Goal: Share content

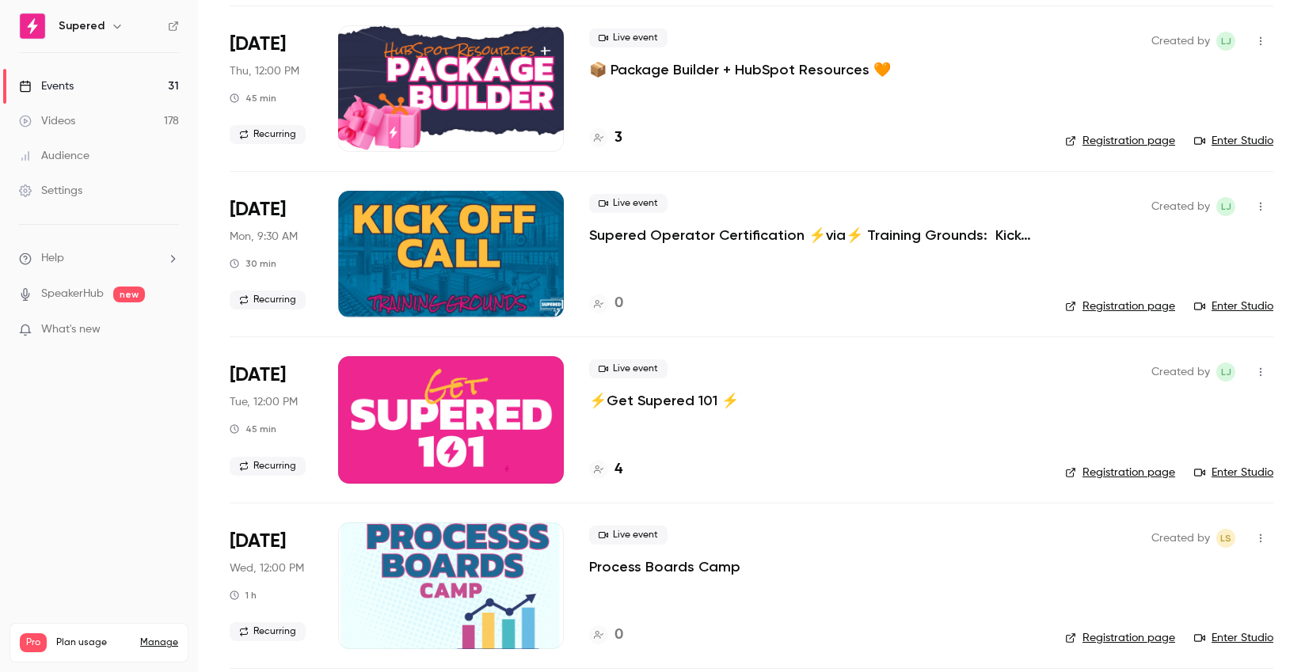
scroll to position [502, 0]
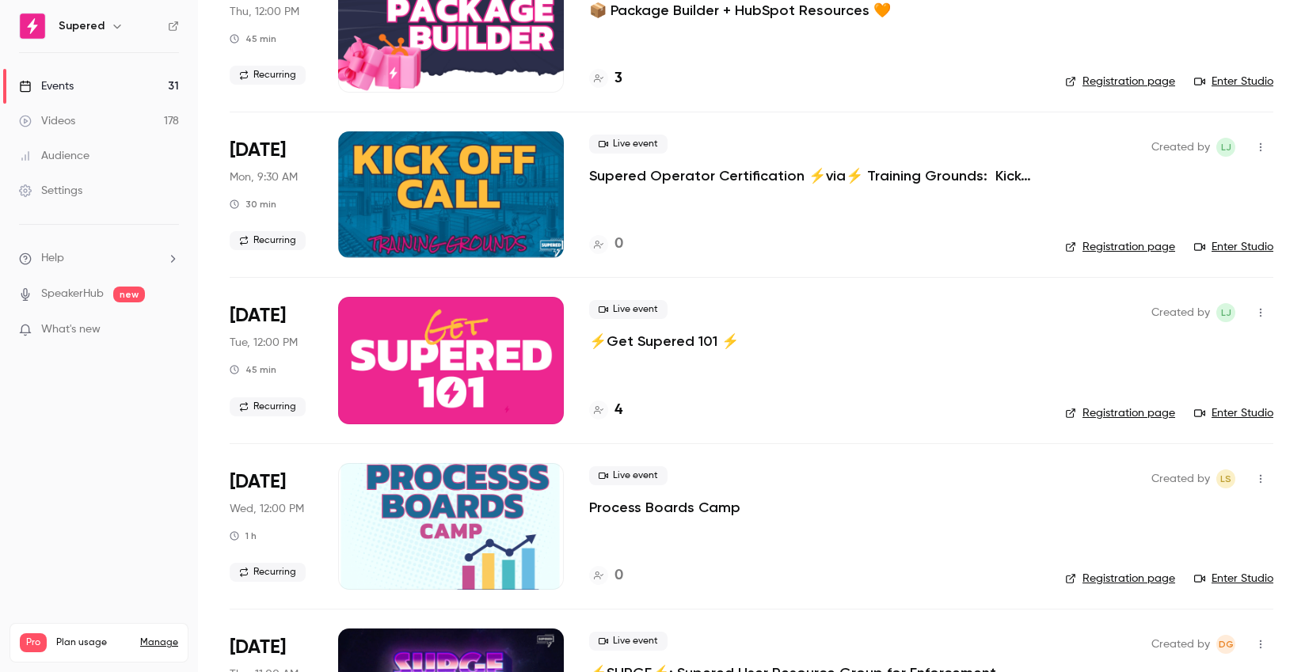
click at [481, 367] on div at bounding box center [451, 360] width 226 height 127
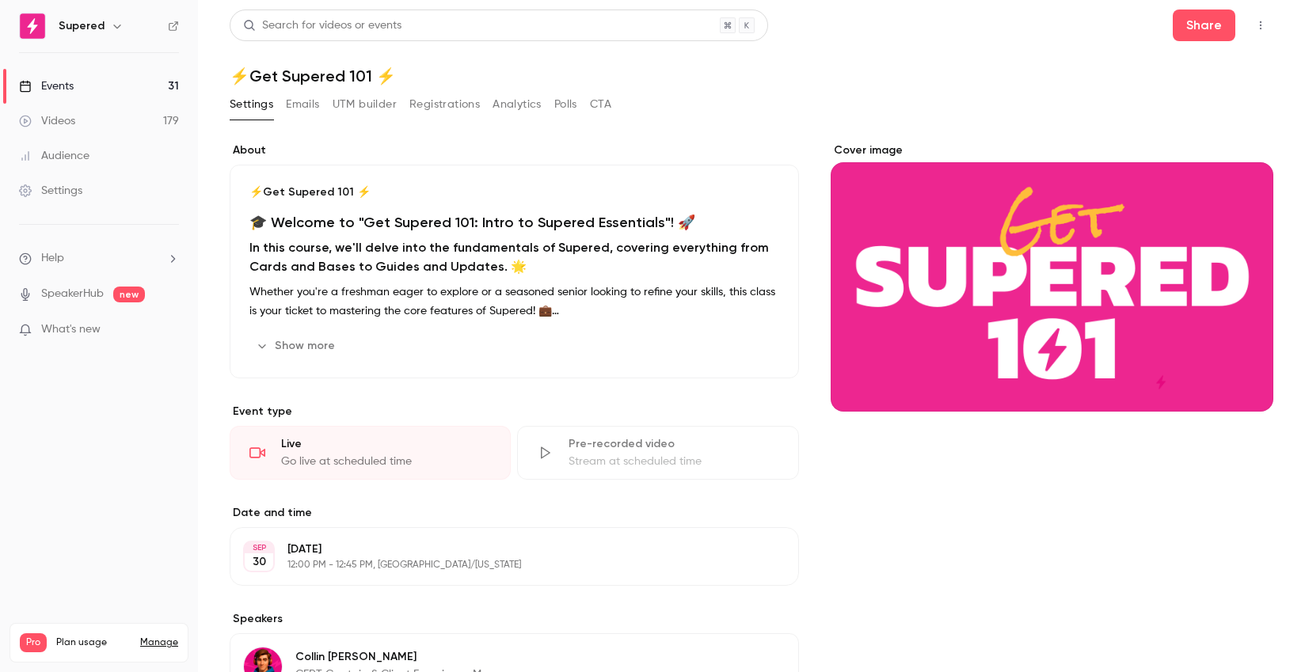
click at [1269, 31] on button "button" at bounding box center [1260, 25] width 25 height 25
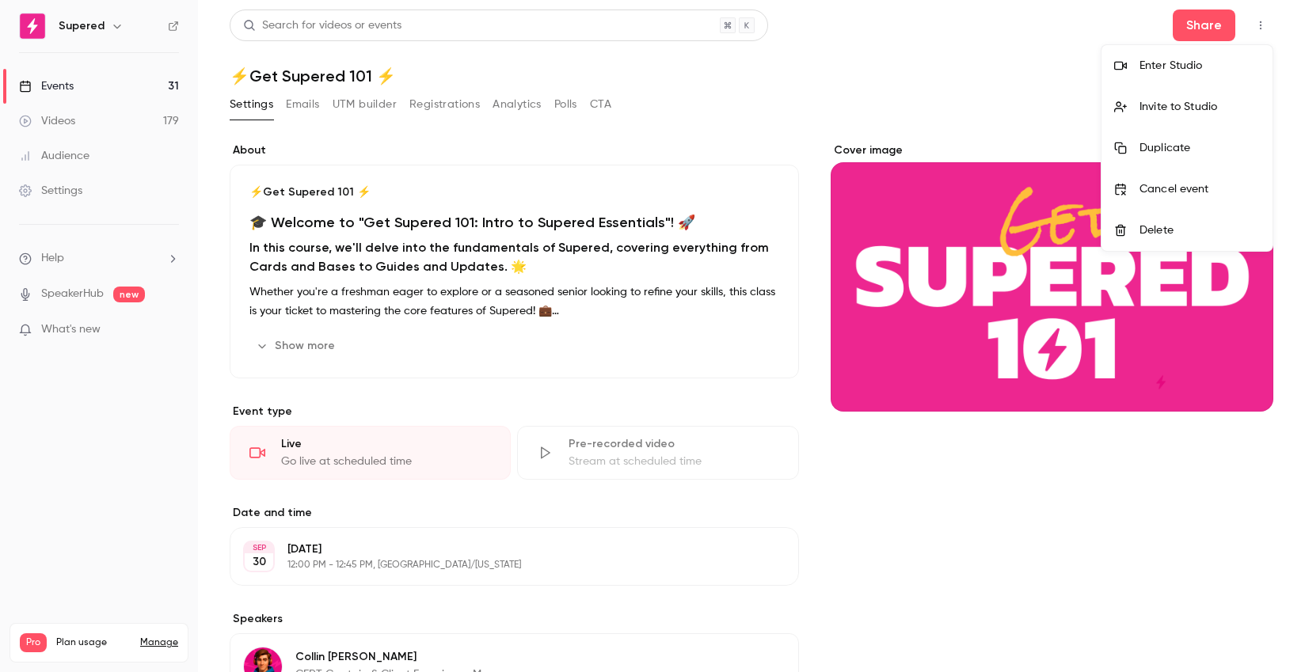
drag, startPoint x: 1076, startPoint y: 43, endPoint x: 1098, endPoint y: 36, distance: 23.1
click at [1078, 43] on div at bounding box center [652, 336] width 1305 height 672
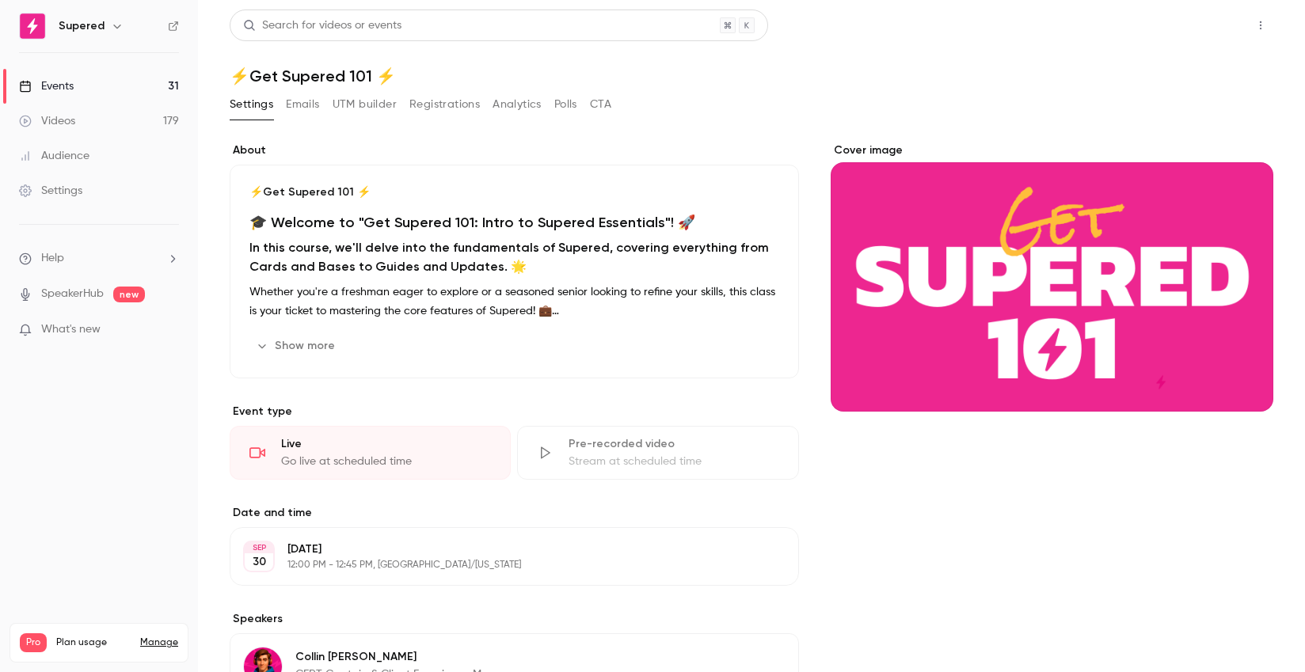
click at [1208, 21] on button "Share" at bounding box center [1204, 26] width 63 height 32
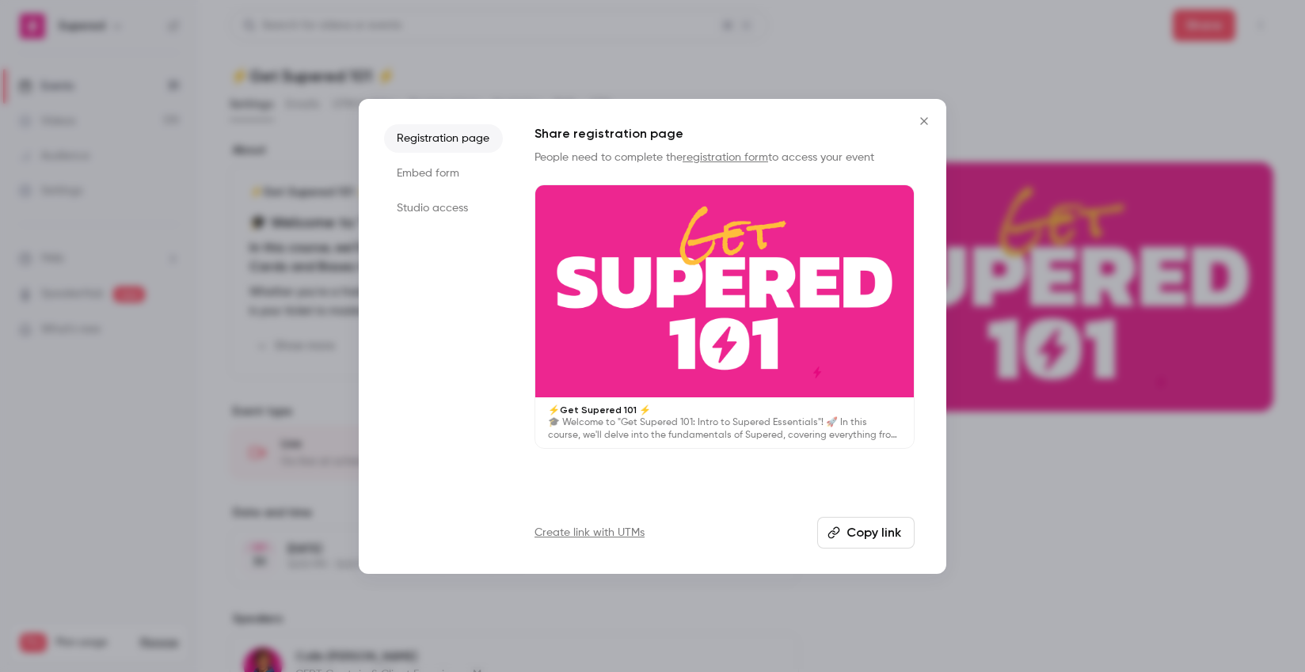
drag, startPoint x: 875, startPoint y: 509, endPoint x: 865, endPoint y: 540, distance: 32.5
click at [873, 511] on div "Share registration page People need to complete the registration form to access…" at bounding box center [724, 336] width 380 height 424
click at [865, 540] on button "Copy link" at bounding box center [865, 533] width 97 height 32
click at [916, 123] on icon "Close" at bounding box center [923, 121] width 19 height 13
